Goal: Use online tool/utility

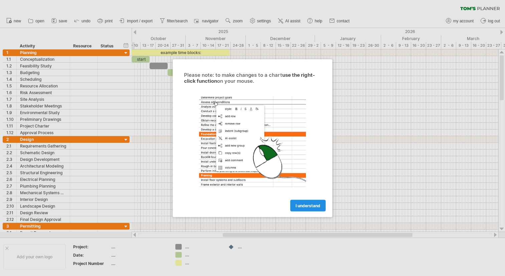
click at [304, 203] on span "I understand" at bounding box center [308, 205] width 25 height 5
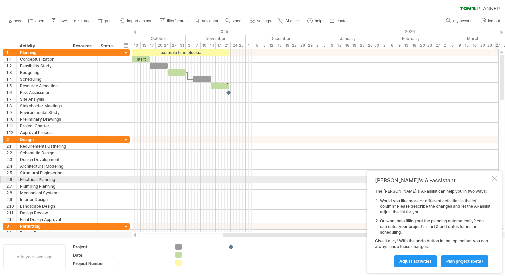
click at [493, 180] on div at bounding box center [494, 178] width 5 height 5
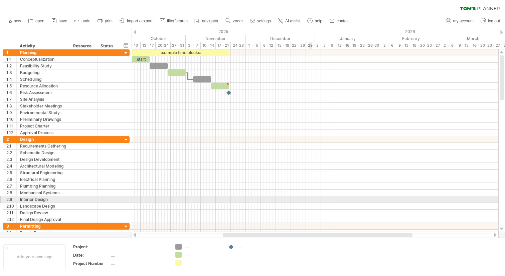
click at [303, 199] on div at bounding box center [315, 199] width 367 height 7
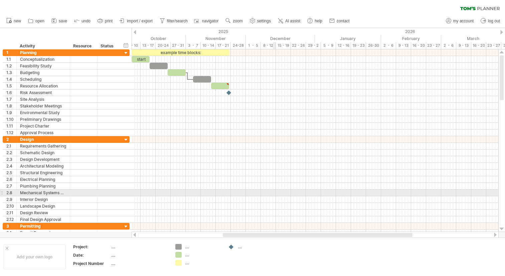
click at [268, 188] on div at bounding box center [315, 186] width 367 height 7
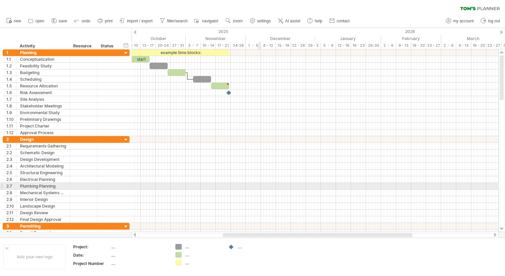
click at [260, 187] on div at bounding box center [315, 186] width 367 height 7
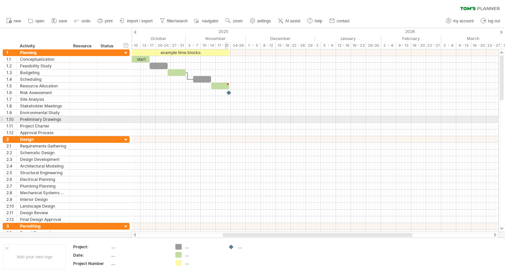
click at [226, 119] on div at bounding box center [315, 119] width 367 height 7
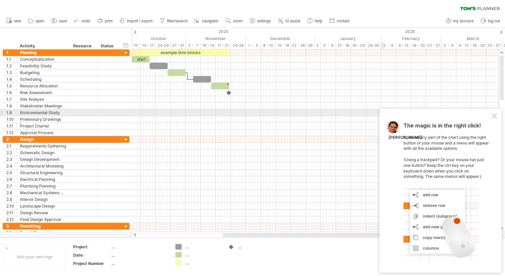
click at [493, 113] on div "The magic is in the right click! Click on any part of the chart using the right…" at bounding box center [440, 191] width 122 height 164
click at [496, 116] on div at bounding box center [494, 116] width 5 height 5
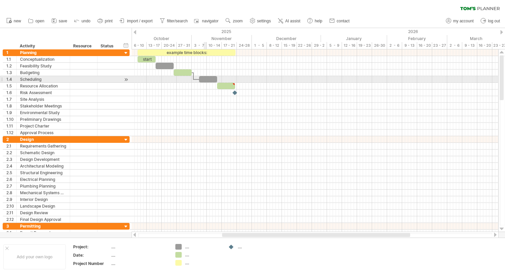
click at [206, 80] on div at bounding box center [208, 79] width 18 height 6
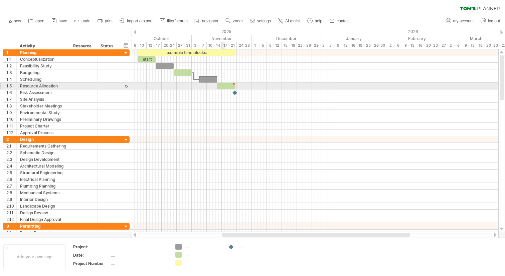
click at [224, 85] on div at bounding box center [226, 86] width 18 height 6
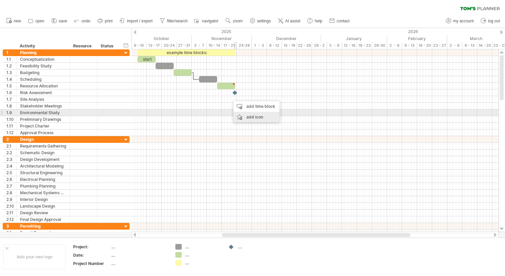
click at [248, 116] on div "add icon" at bounding box center [256, 117] width 46 height 11
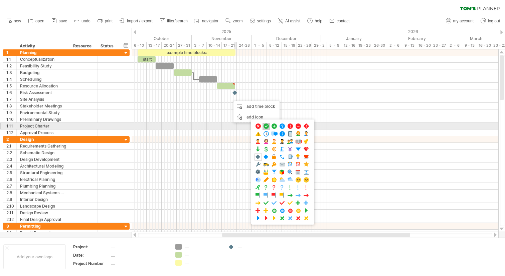
click at [268, 128] on span at bounding box center [266, 126] width 7 height 6
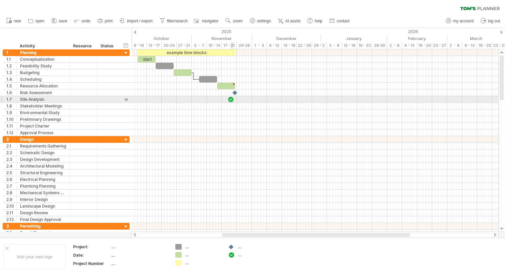
click at [231, 100] on div at bounding box center [230, 99] width 7 height 6
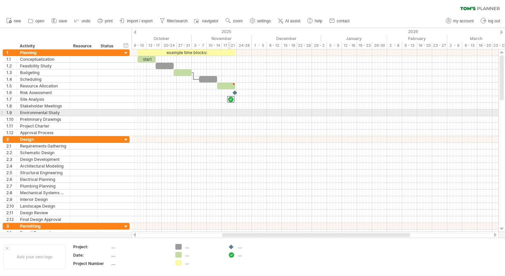
click at [227, 113] on div at bounding box center [315, 113] width 367 height 7
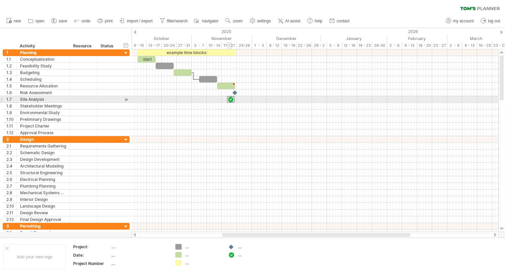
click at [229, 98] on div at bounding box center [230, 99] width 7 height 6
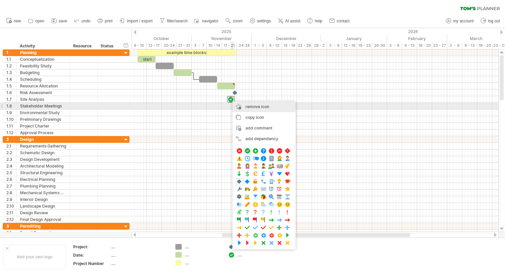
click at [254, 109] on span "remove icon" at bounding box center [258, 106] width 24 height 5
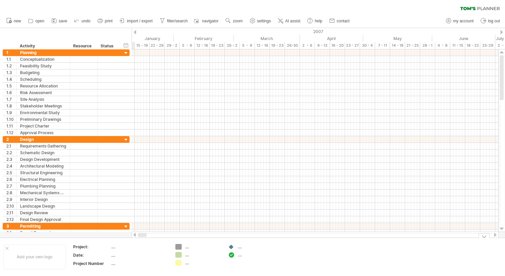
drag, startPoint x: 146, startPoint y: 235, endPoint x: 128, endPoint y: 239, distance: 17.7
click at [128, 239] on div "Trying to reach [DOMAIN_NAME] Connected again... 0% clear filter new 1" at bounding box center [252, 138] width 505 height 276
click at [108, 20] on span "print" at bounding box center [109, 21] width 8 height 5
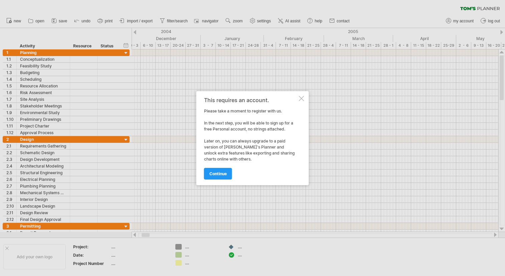
click at [301, 96] on div at bounding box center [301, 98] width 5 height 5
